Goal: Task Accomplishment & Management: Use online tool/utility

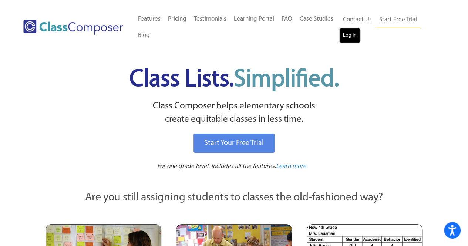
click at [351, 35] on link "Log In" at bounding box center [350, 35] width 21 height 15
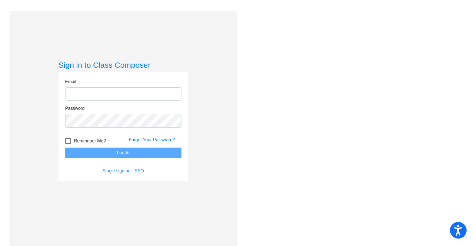
type input "[EMAIL_ADDRESS][DOMAIN_NAME]"
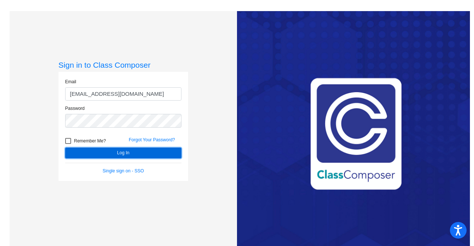
click at [107, 152] on button "Log In" at bounding box center [123, 153] width 116 height 11
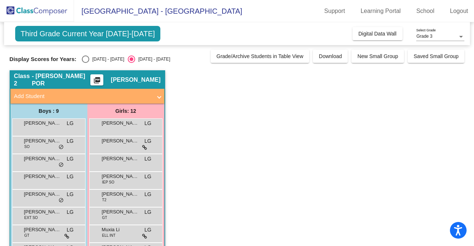
click at [85, 58] on div "Select an option" at bounding box center [85, 59] width 7 height 7
click at [85, 63] on input "[DATE] - [DATE]" at bounding box center [85, 63] width 0 height 0
radio input "true"
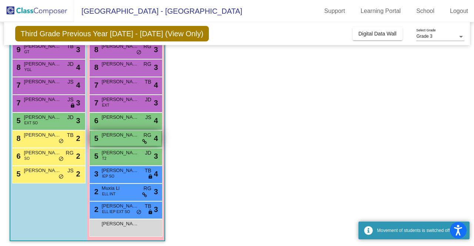
scroll to position [97, 0]
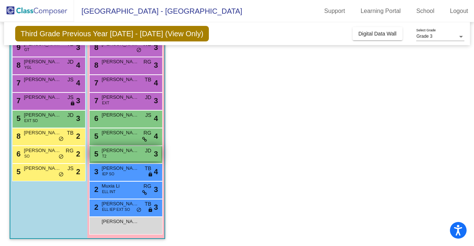
click at [114, 154] on div "5 [PERSON_NAME] T2 JD lock do_not_disturb_alt 3" at bounding box center [125, 153] width 71 height 15
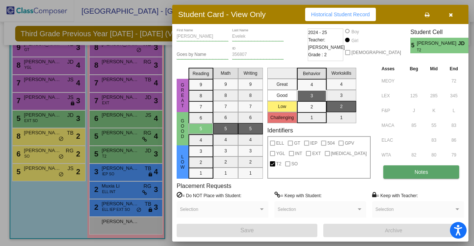
click at [405, 171] on button "Notes" at bounding box center [421, 172] width 76 height 13
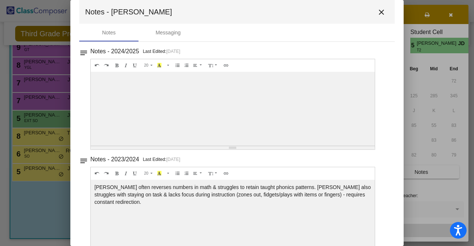
scroll to position [0, 0]
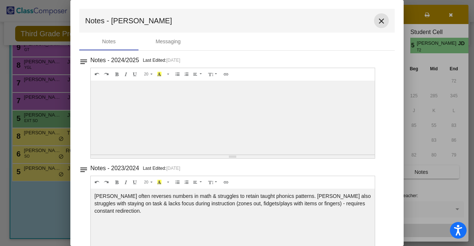
click at [380, 19] on mat-icon "close" at bounding box center [381, 21] width 9 height 9
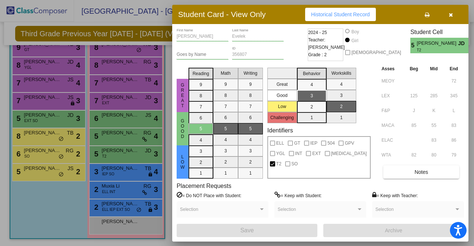
click at [451, 14] on icon "button" at bounding box center [451, 14] width 4 height 5
